Goal: Transaction & Acquisition: Download file/media

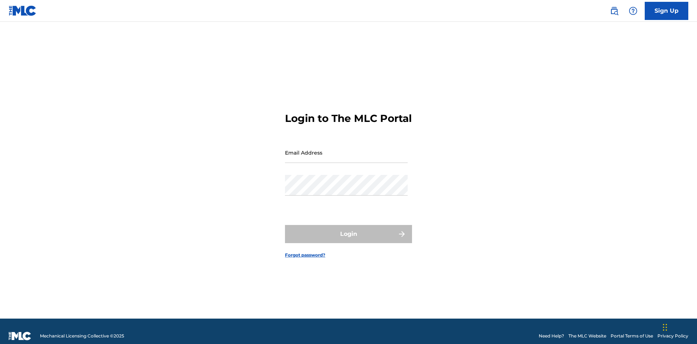
scroll to position [9, 0]
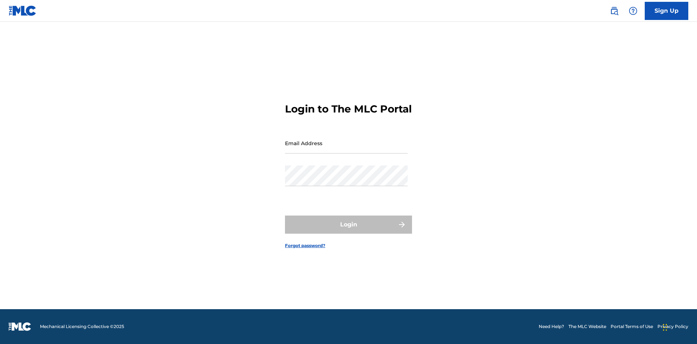
click at [346, 149] on input "Email Address" at bounding box center [346, 143] width 123 height 21
type input "[EMAIL_ADDRESS][DOMAIN_NAME]"
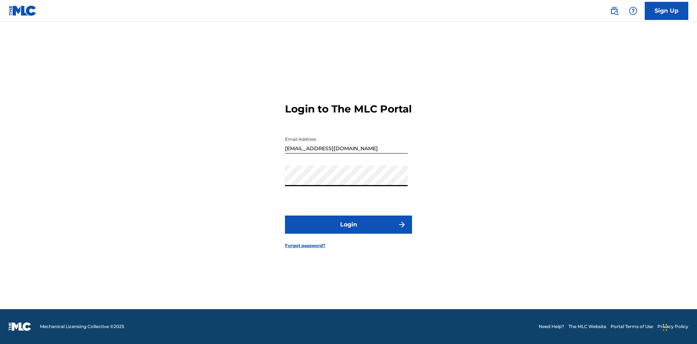
click at [348, 231] on button "Login" at bounding box center [348, 225] width 127 height 18
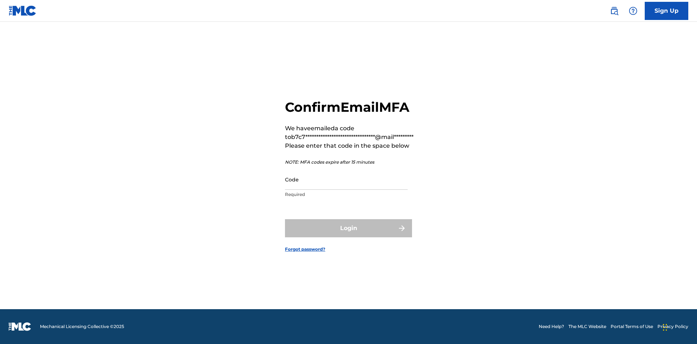
click at [346, 179] on input "Code" at bounding box center [346, 179] width 123 height 21
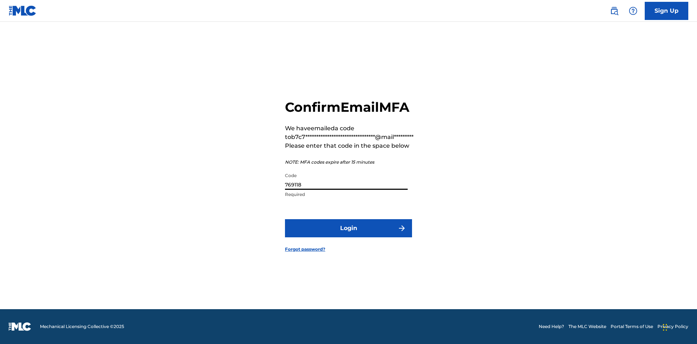
type input "769118"
click at [348, 228] on button "Login" at bounding box center [348, 228] width 127 height 18
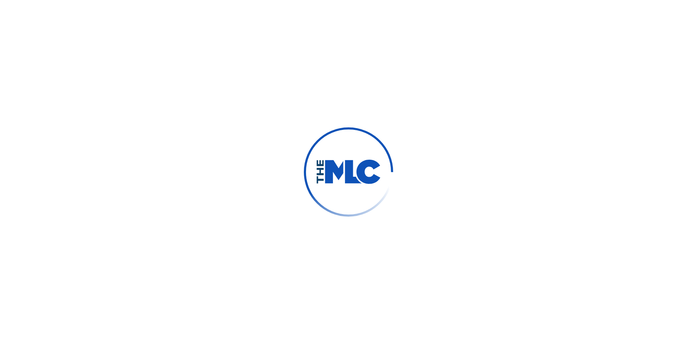
scroll to position [0, 0]
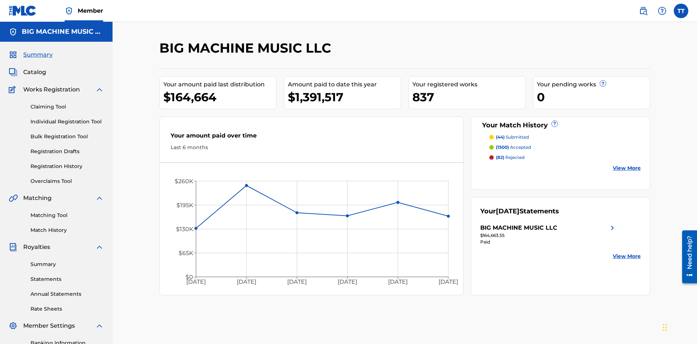
scroll to position [106, 0]
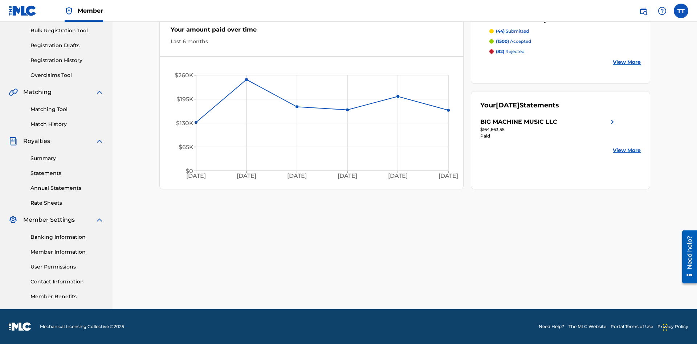
click at [67, 188] on link "Annual Statements" at bounding box center [66, 188] width 73 height 8
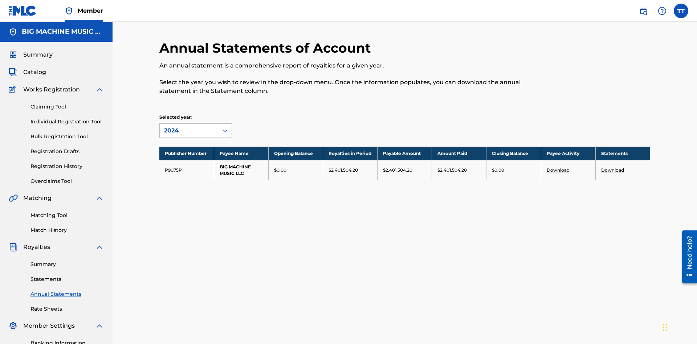
scroll to position [83, 0]
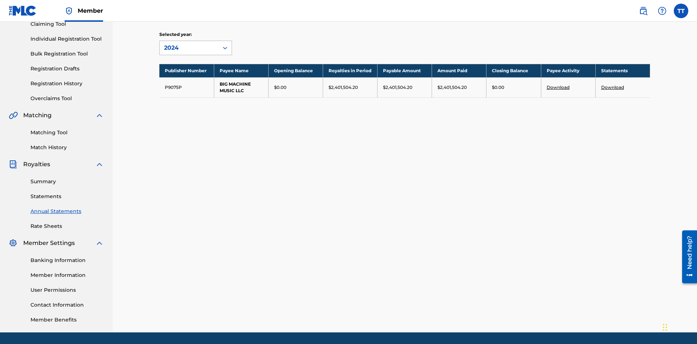
click at [189, 48] on div "2024" at bounding box center [189, 48] width 50 height 9
click at [196, 100] on div "2022" at bounding box center [196, 100] width 72 height 18
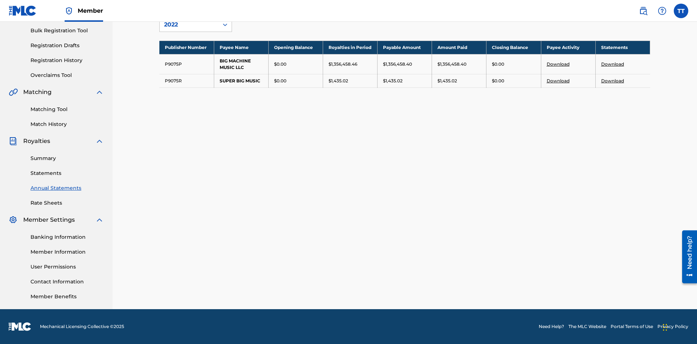
click at [612, 81] on link "Download" at bounding box center [612, 80] width 23 height 5
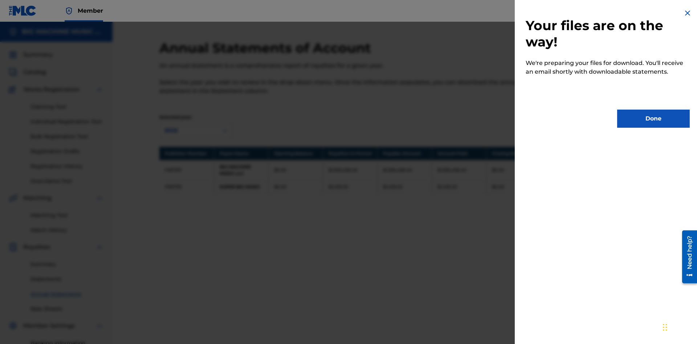
scroll to position [66, 0]
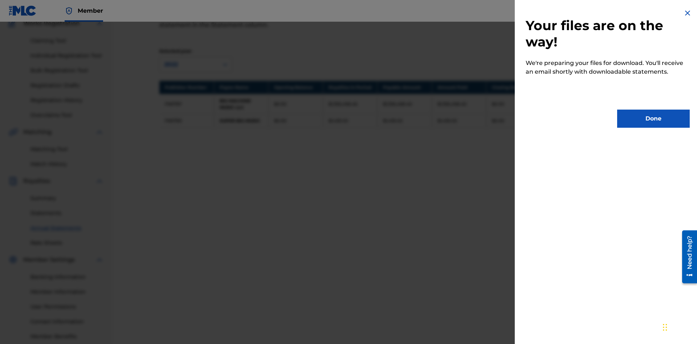
click at [653, 119] on button "Done" at bounding box center [653, 119] width 73 height 18
